Goal: Check status: Check status

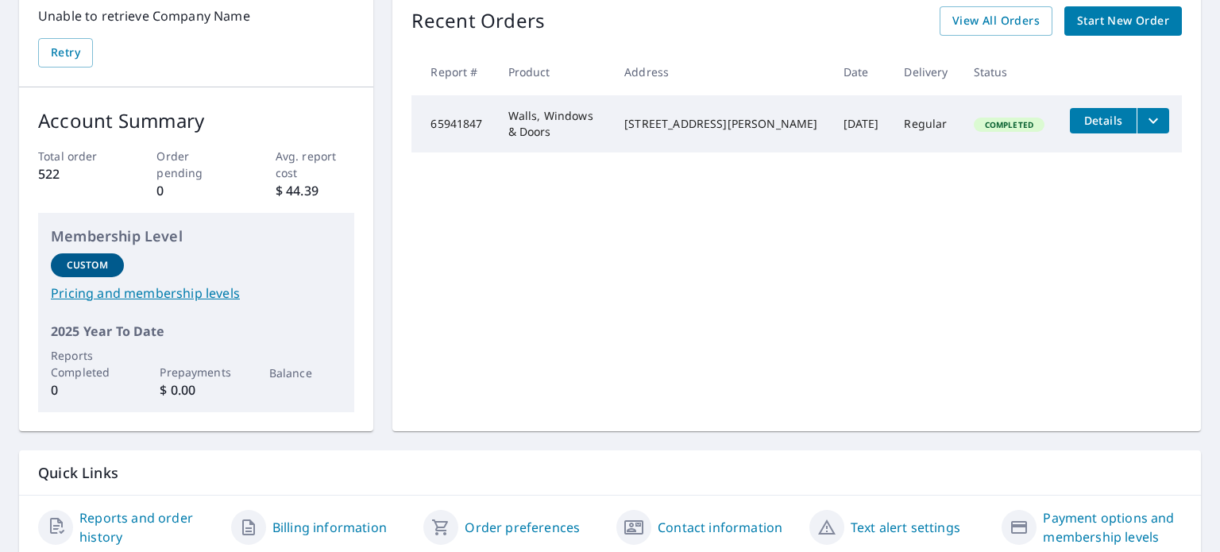
scroll to position [232, 0]
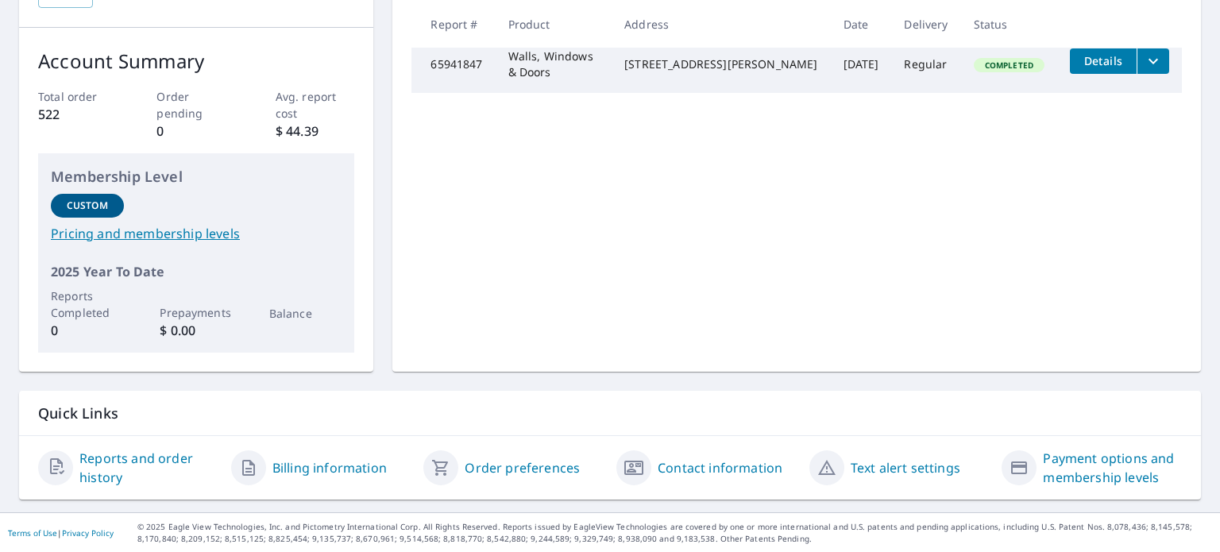
click at [126, 449] on link "Reports and order history" at bounding box center [148, 468] width 139 height 38
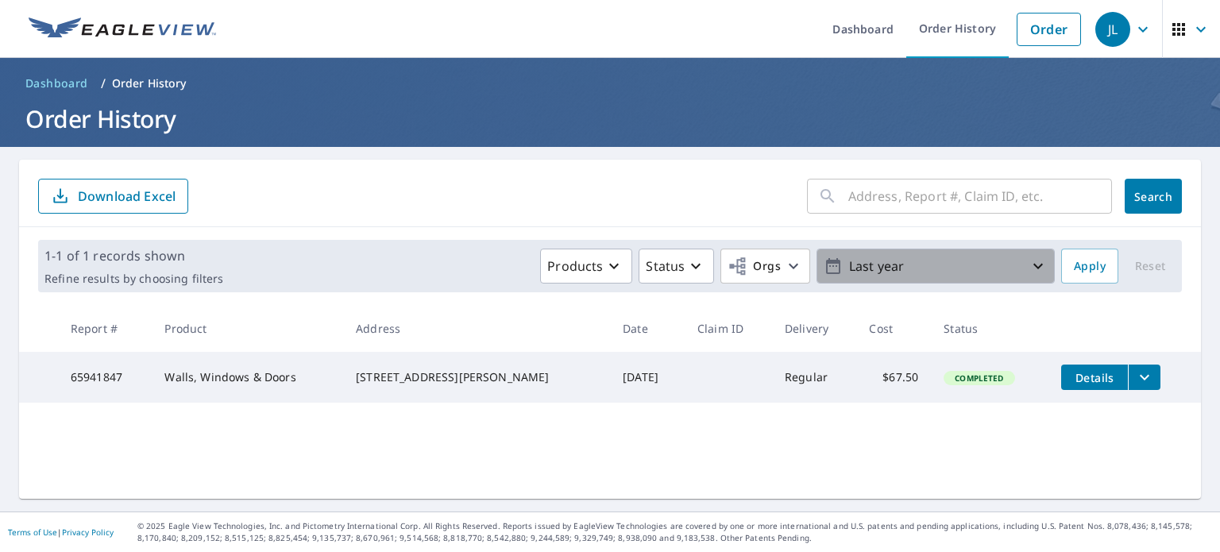
click at [1029, 263] on icon "button" at bounding box center [1038, 266] width 19 height 19
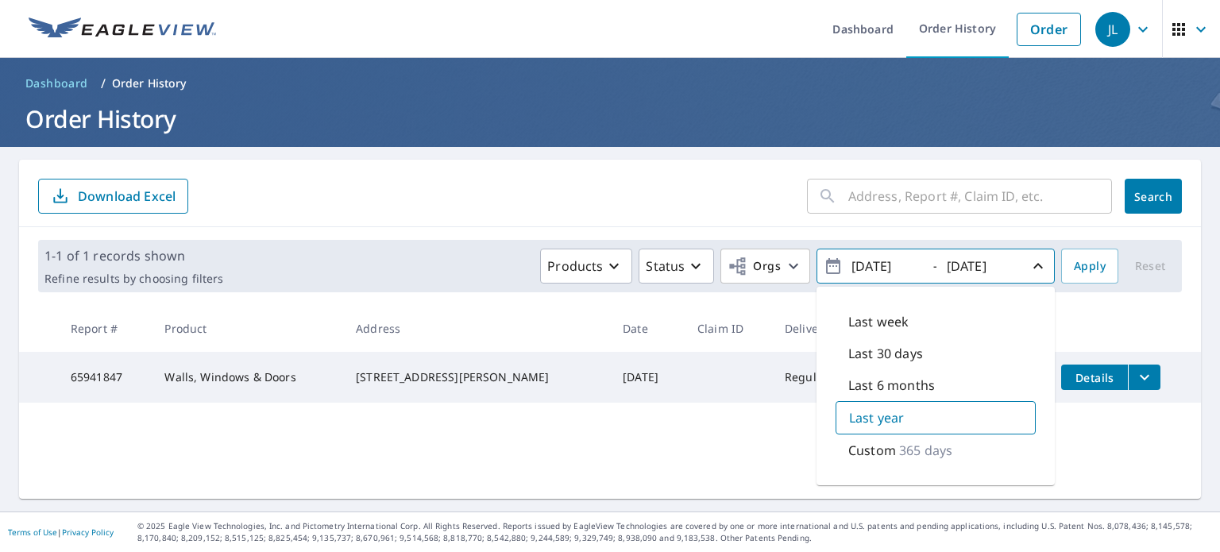
click at [932, 446] on p "365 days" at bounding box center [925, 450] width 53 height 19
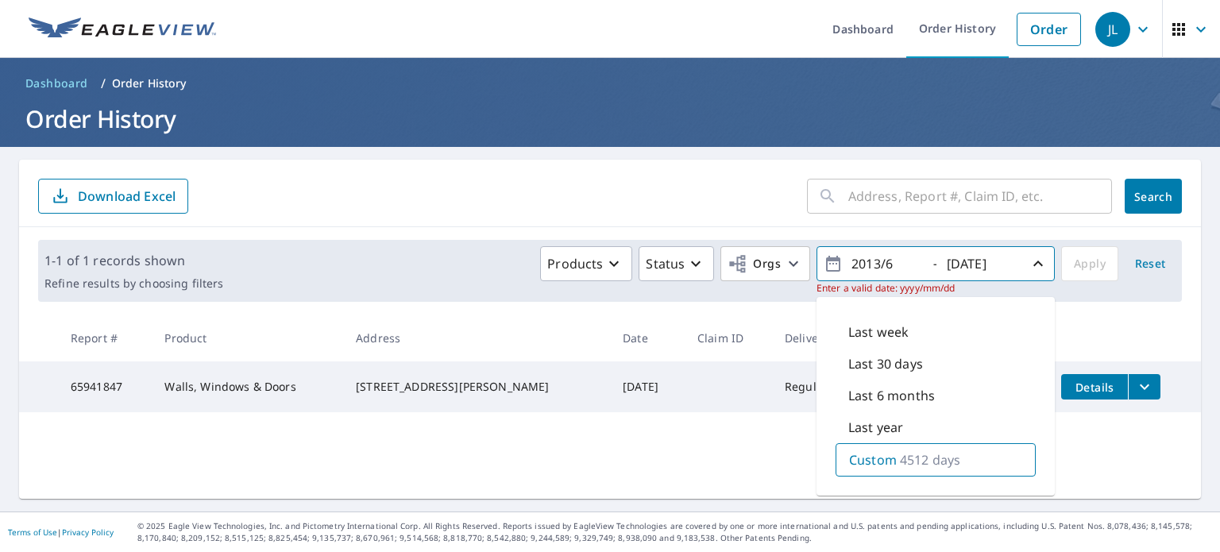
click at [880, 464] on p "Custom" at bounding box center [873, 459] width 48 height 19
click at [885, 266] on input "2013/6" at bounding box center [886, 263] width 78 height 25
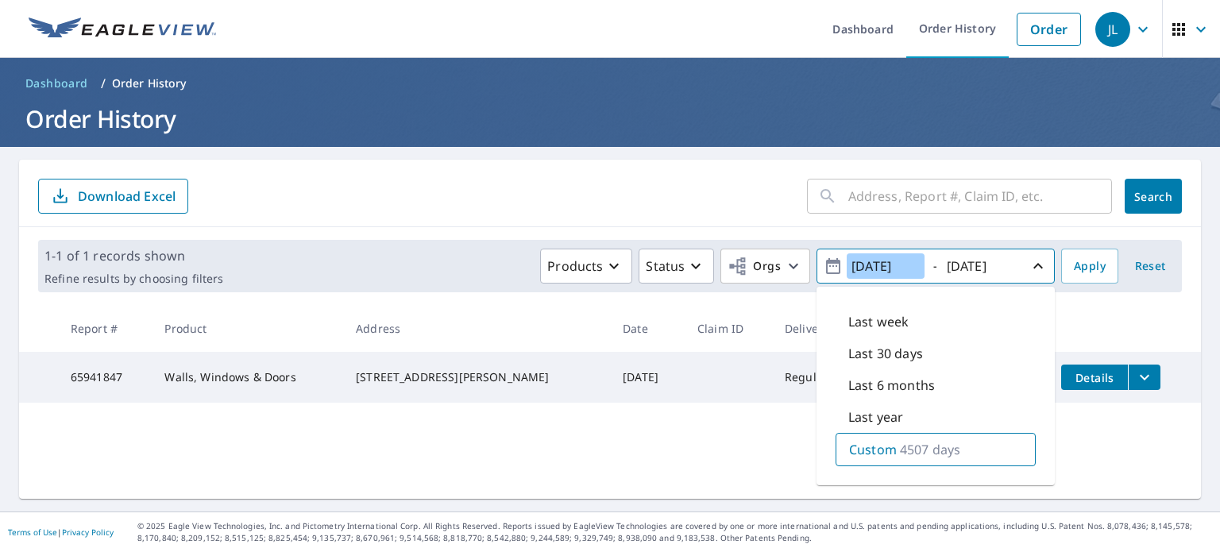
type input "[DATE]"
click at [1029, 269] on icon "button" at bounding box center [1038, 266] width 19 height 19
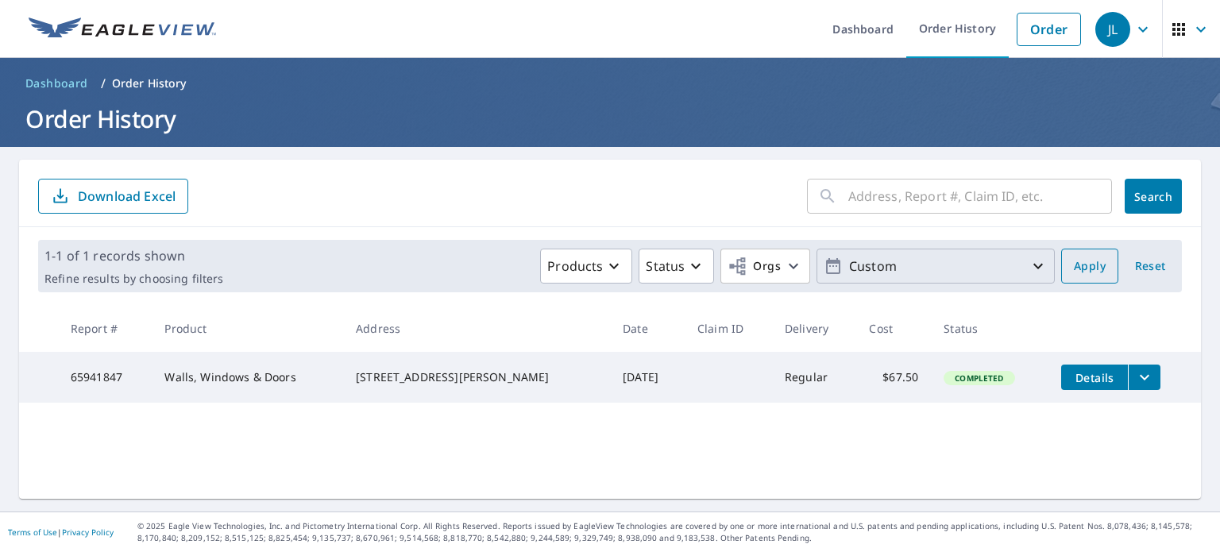
click at [1074, 264] on span "Apply" at bounding box center [1090, 267] width 32 height 20
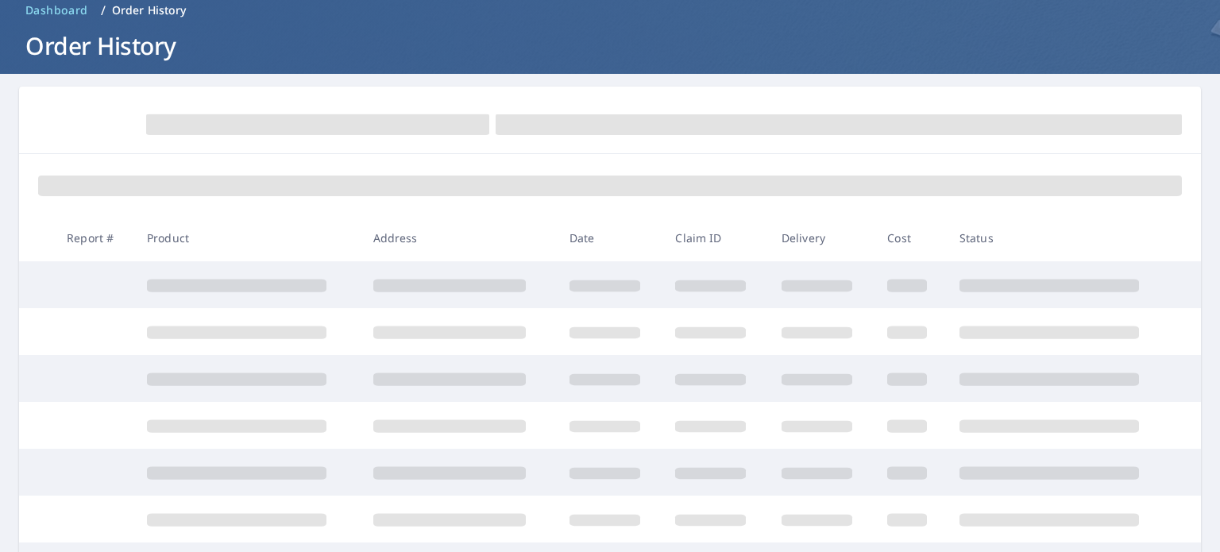
scroll to position [79, 0]
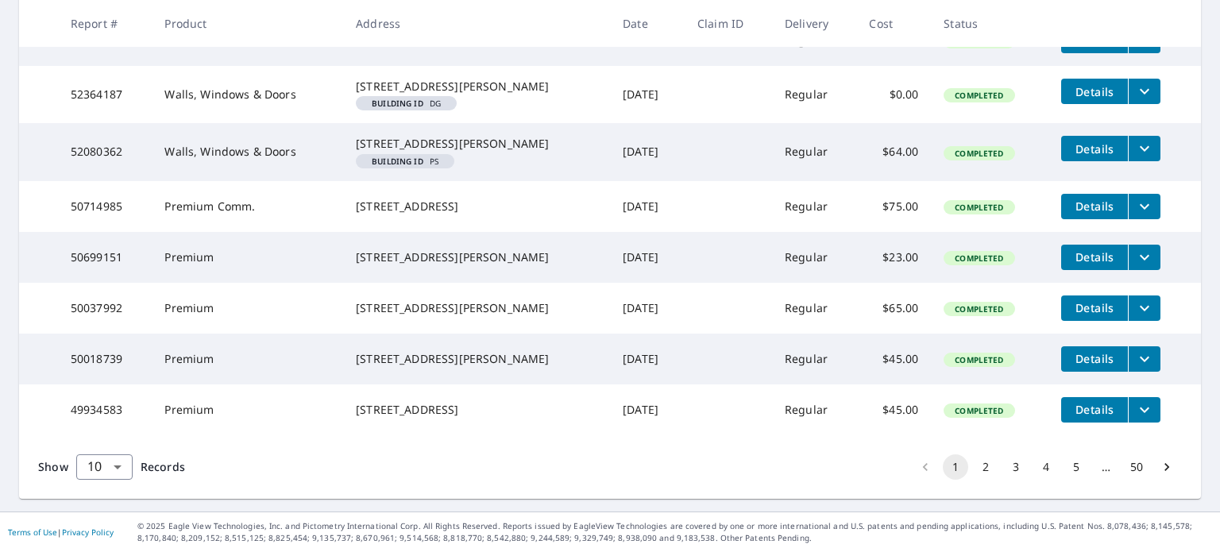
scroll to position [520, 0]
click at [1124, 462] on button "50" at bounding box center [1136, 466] width 25 height 25
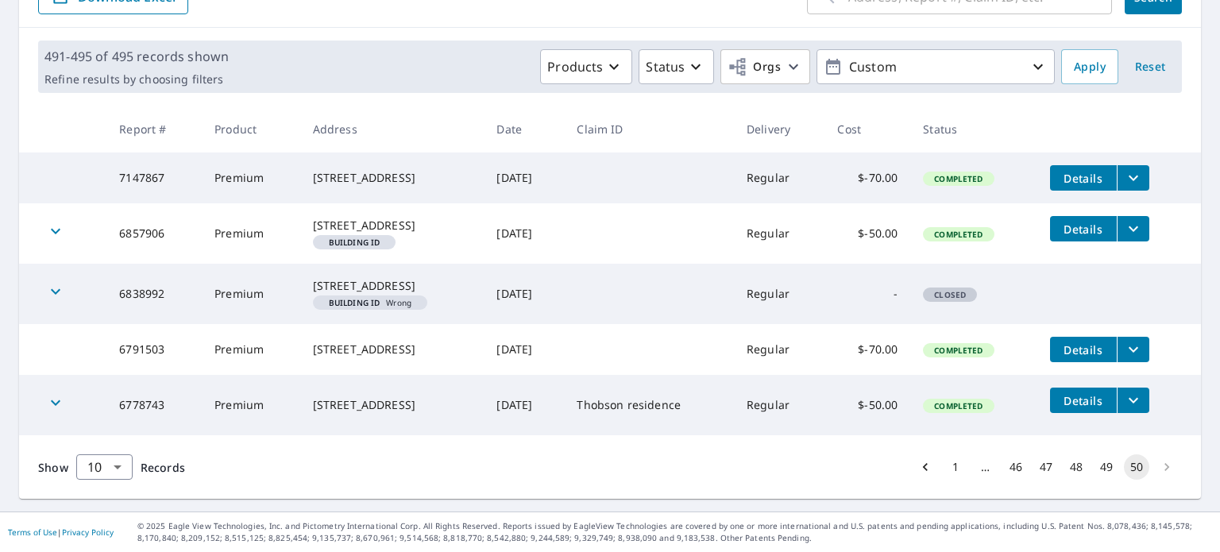
scroll to position [238, 0]
click at [110, 466] on body "JL JL Dashboard Order History Order JL Dashboard / Order History Order History …" at bounding box center [610, 276] width 1220 height 552
click at [106, 466] on li "25" at bounding box center [103, 461] width 56 height 29
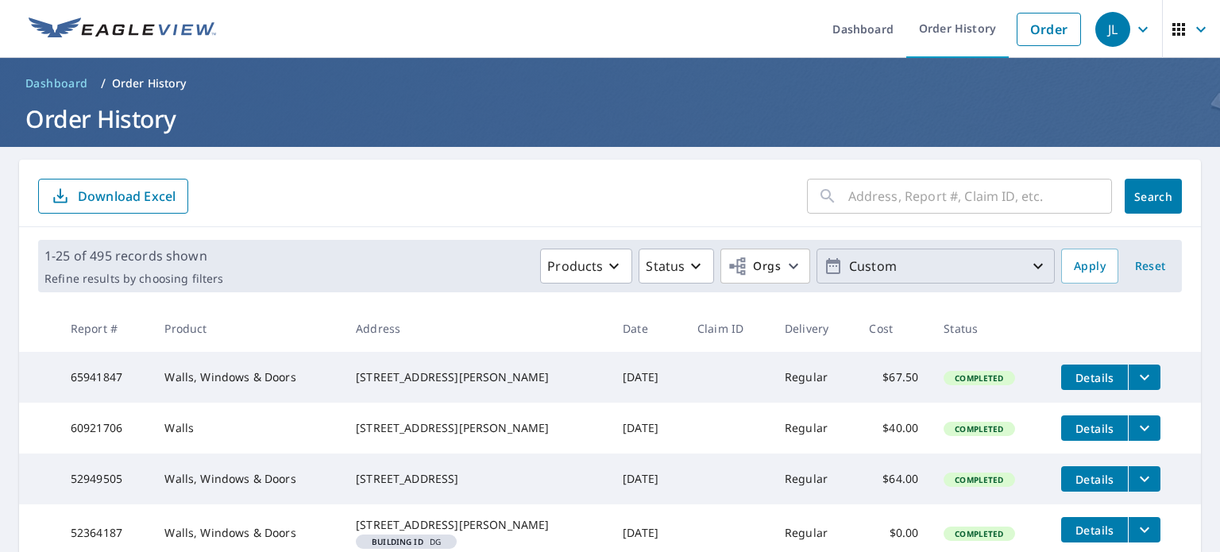
click at [877, 257] on p "Custom" at bounding box center [936, 267] width 186 height 28
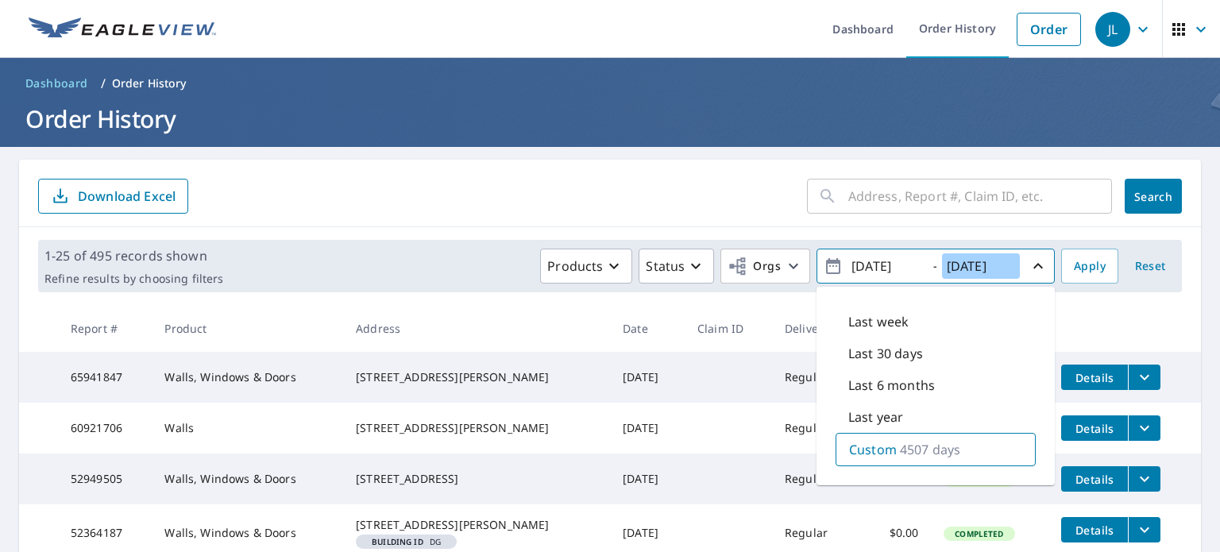
click at [964, 265] on input "[DATE]" at bounding box center [981, 265] width 78 height 25
type input "[DATE]"
click at [1074, 257] on span "Apply" at bounding box center [1090, 267] width 32 height 20
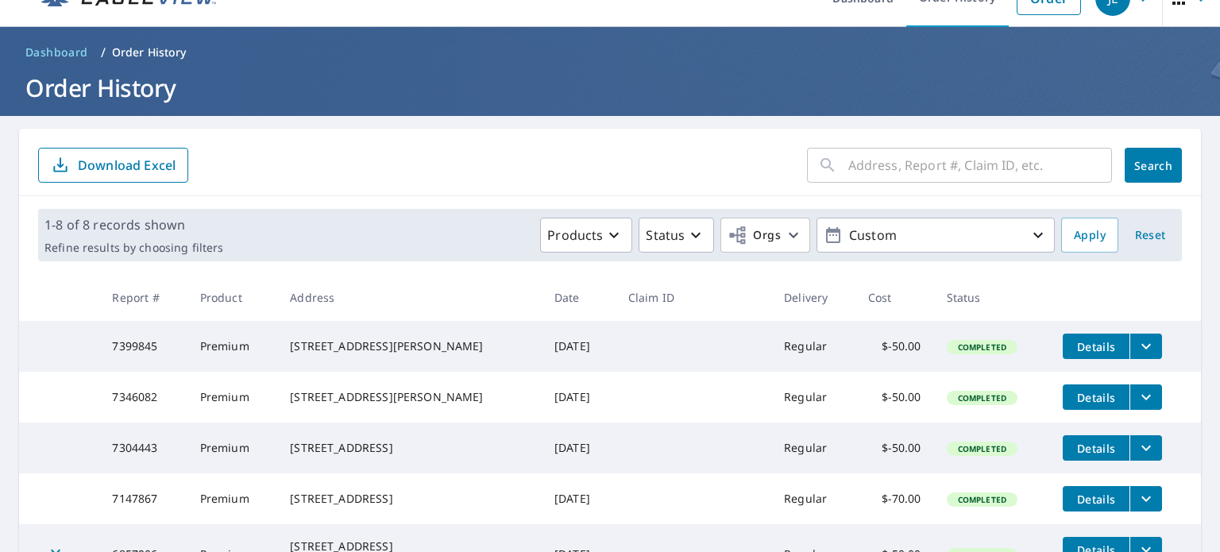
scroll to position [28, 0]
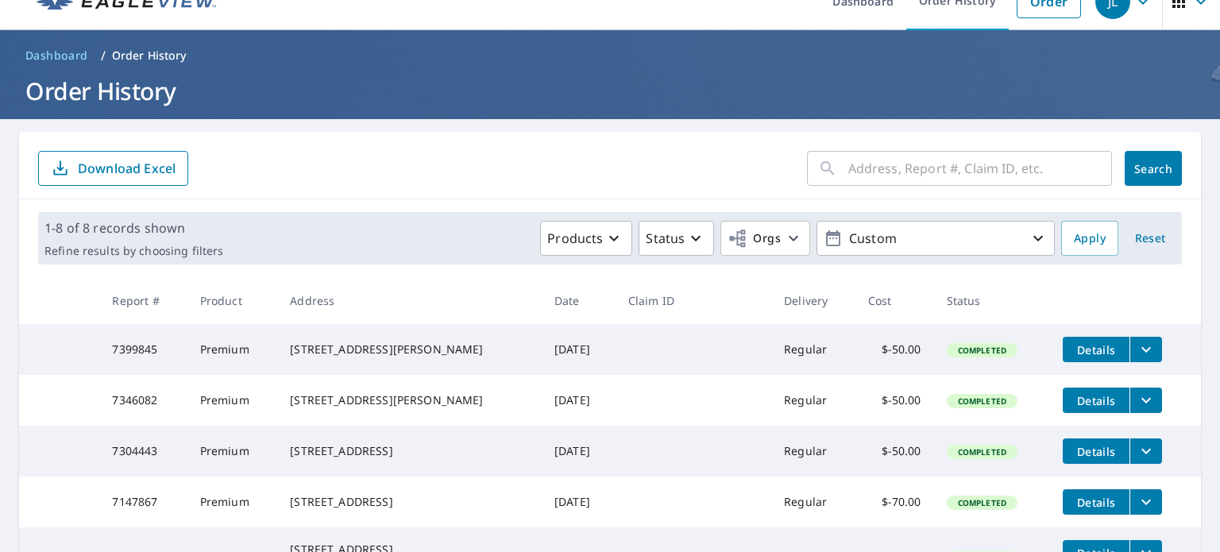
click at [860, 168] on input "text" at bounding box center [980, 168] width 264 height 44
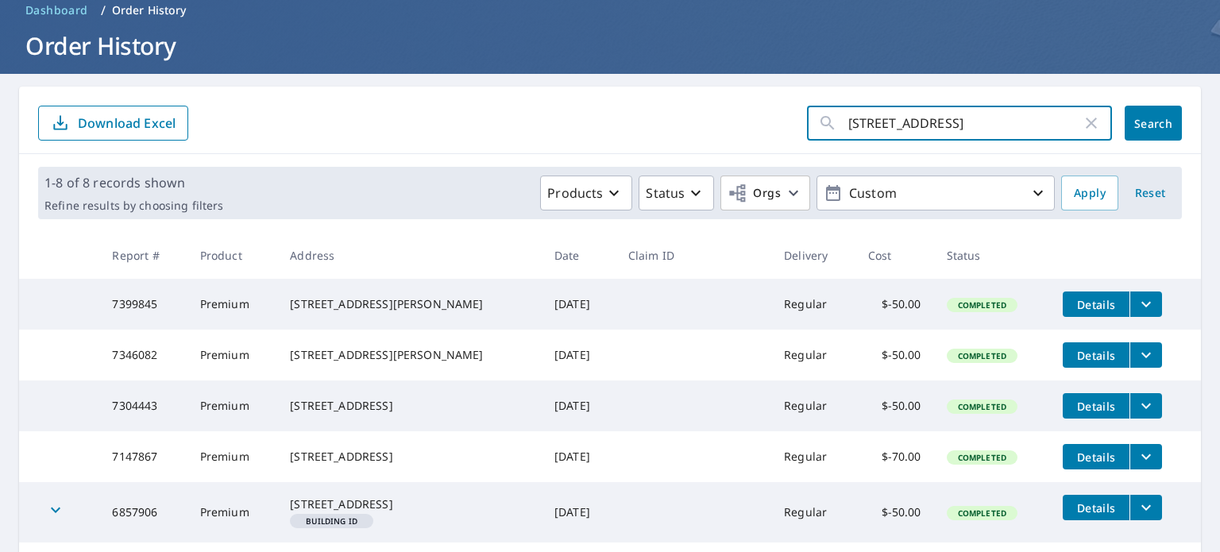
scroll to position [79, 0]
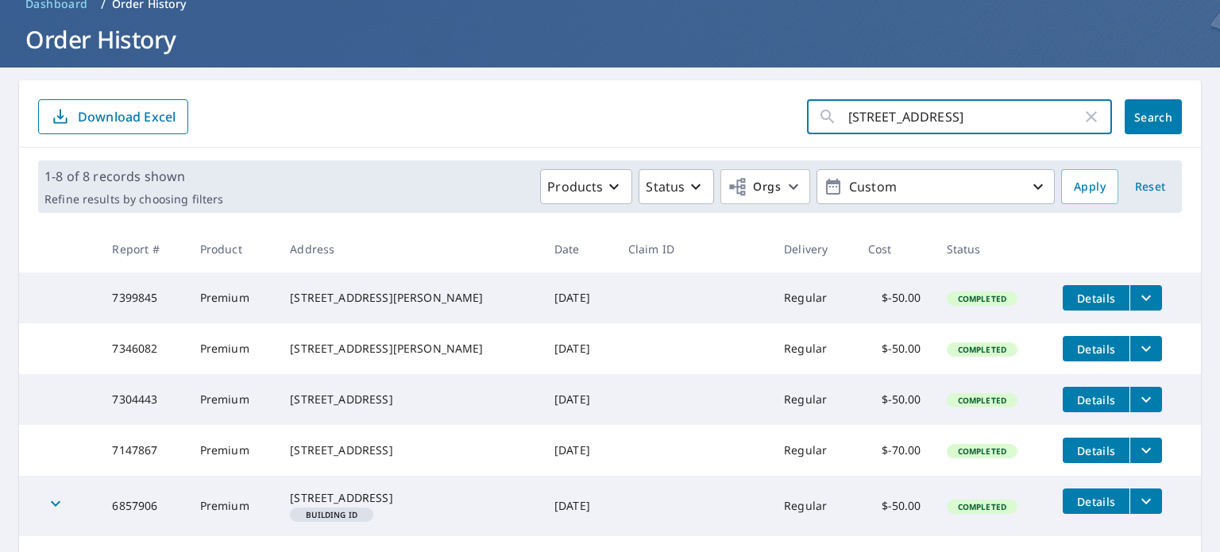
type input "[STREET_ADDRESS]"
click at [1150, 119] on span "Search" at bounding box center [1154, 117] width 32 height 15
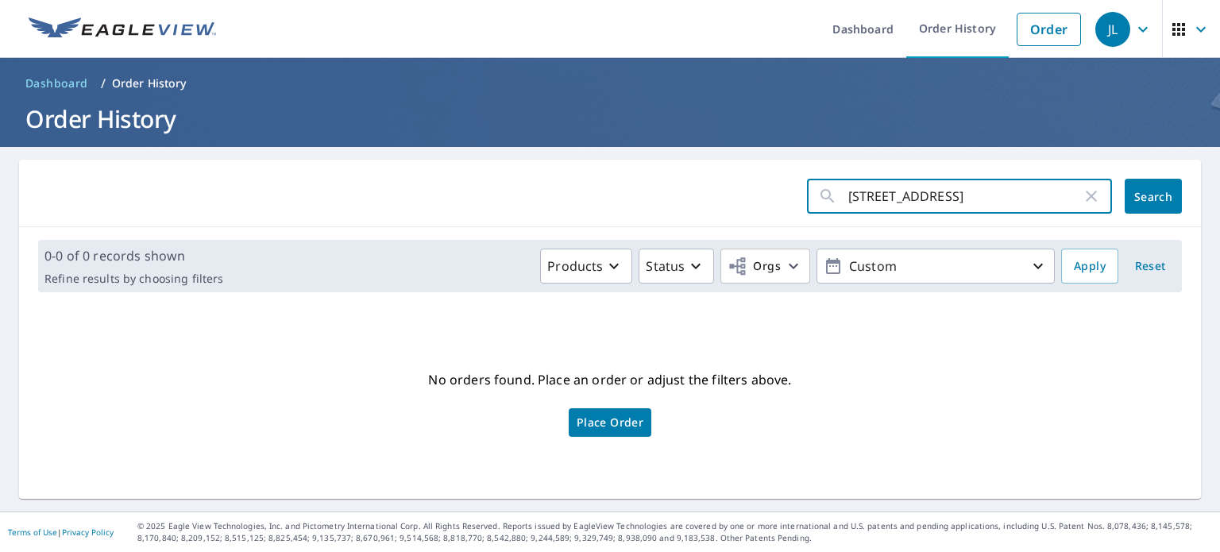
click at [988, 189] on input "[STREET_ADDRESS]" at bounding box center [965, 196] width 234 height 44
click at [1069, 200] on input "[STREET_ADDRESS] in" at bounding box center [965, 196] width 234 height 44
type input "[STREET_ADDRESS][US_STATE]"
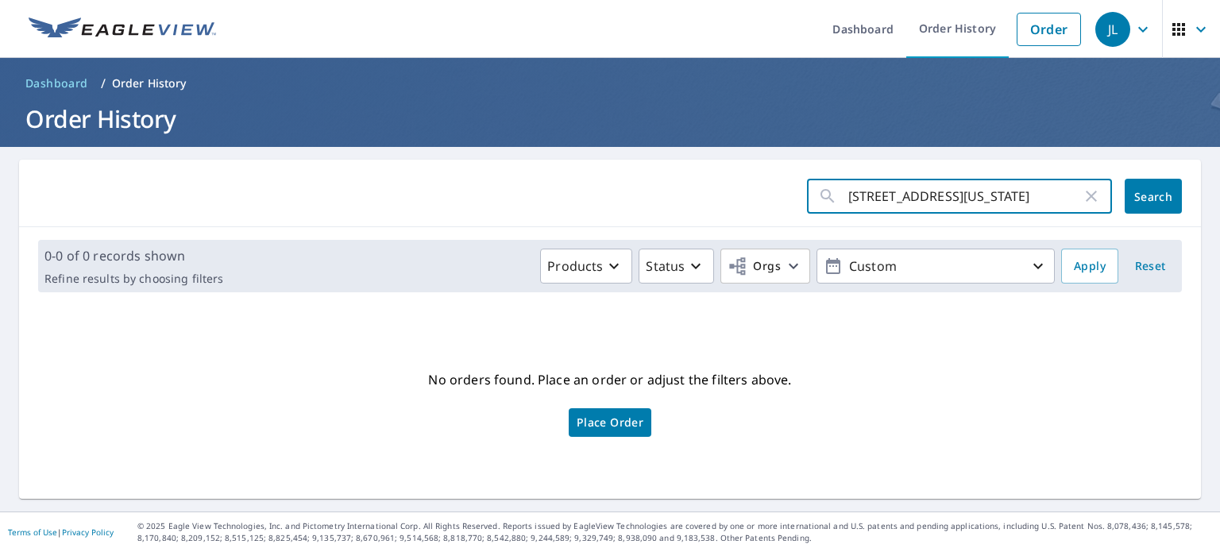
click button "Search" at bounding box center [1153, 196] width 57 height 35
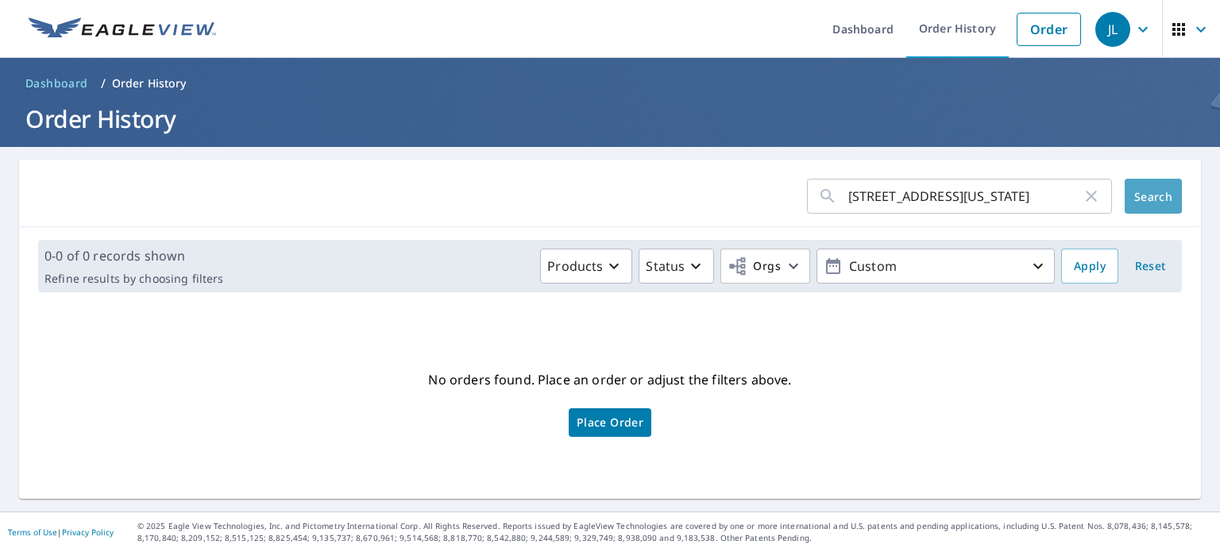
click at [1147, 184] on button "Search" at bounding box center [1153, 196] width 57 height 35
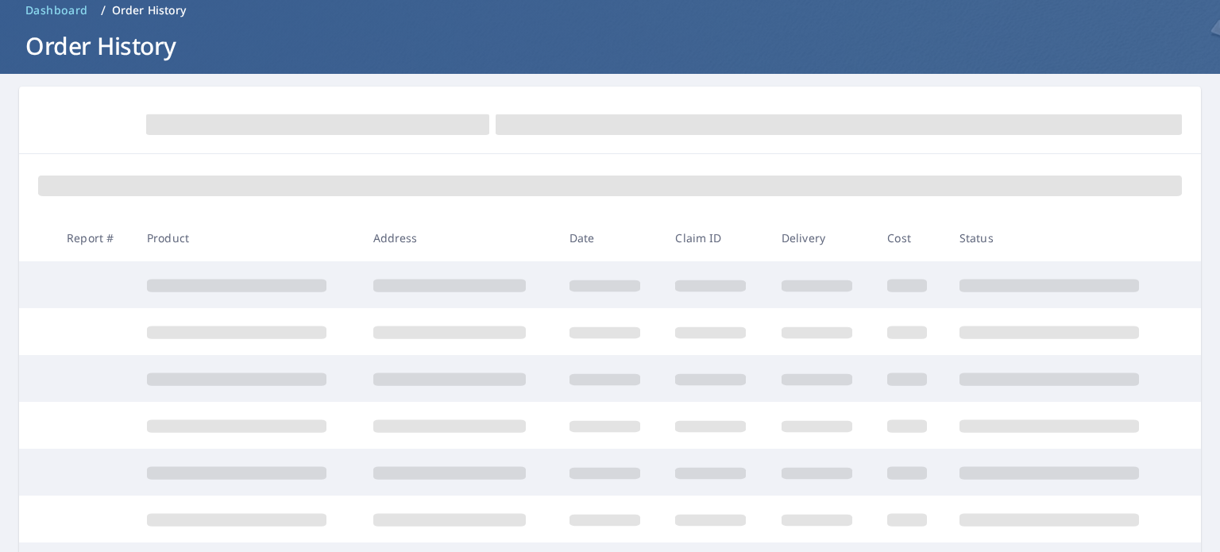
scroll to position [79, 0]
